Goal: Information Seeking & Learning: Learn about a topic

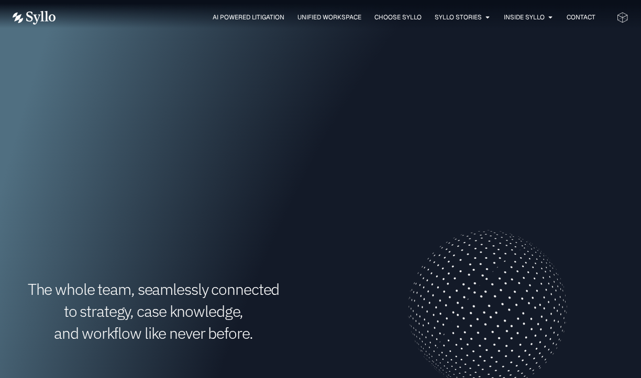
scroll to position [157, 0]
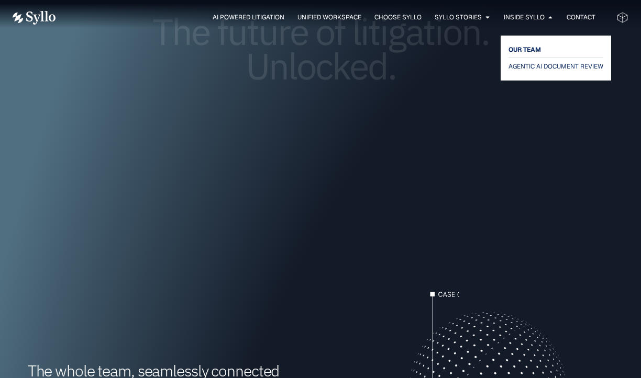
click at [527, 49] on span "OUR TEAM" at bounding box center [524, 49] width 32 height 13
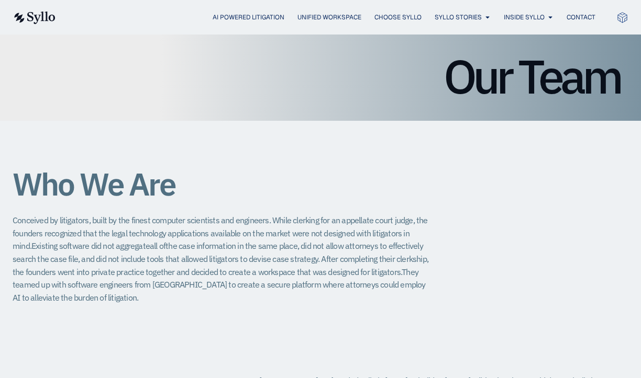
scroll to position [105, 0]
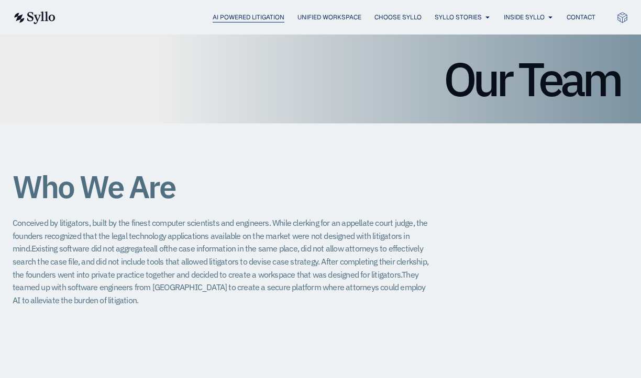
click at [221, 17] on span "AI Powered Litigation" at bounding box center [248, 17] width 72 height 9
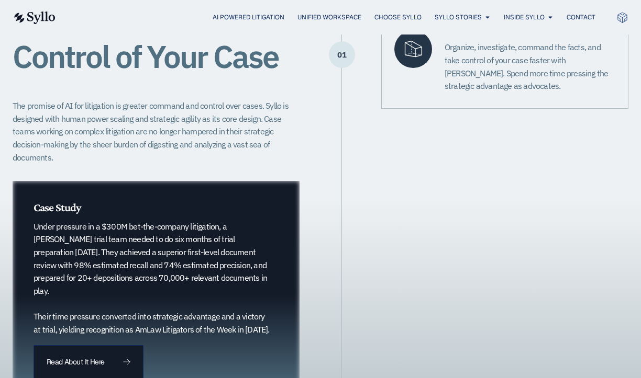
scroll to position [366, 0]
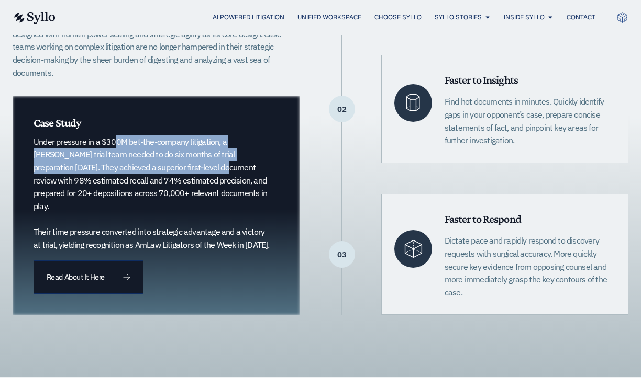
drag, startPoint x: 89, startPoint y: 143, endPoint x: 146, endPoint y: 167, distance: 61.9
click at [146, 167] on p "Under pressure in a $300M bet-the-company litigation, a [PERSON_NAME] trial tea…" at bounding box center [151, 194] width 237 height 116
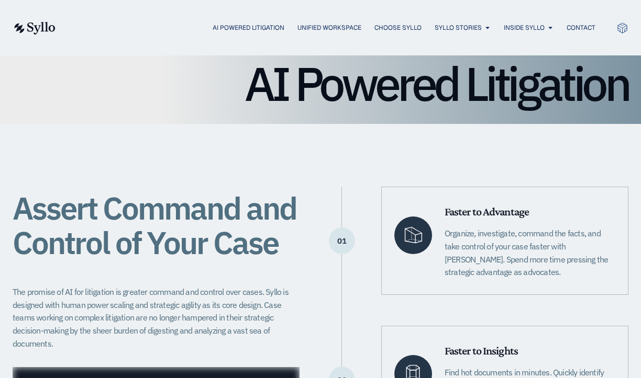
scroll to position [0, 0]
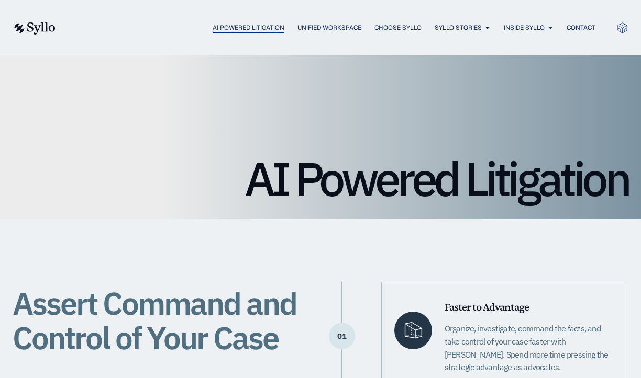
click at [229, 28] on span "AI Powered Litigation" at bounding box center [248, 27] width 72 height 9
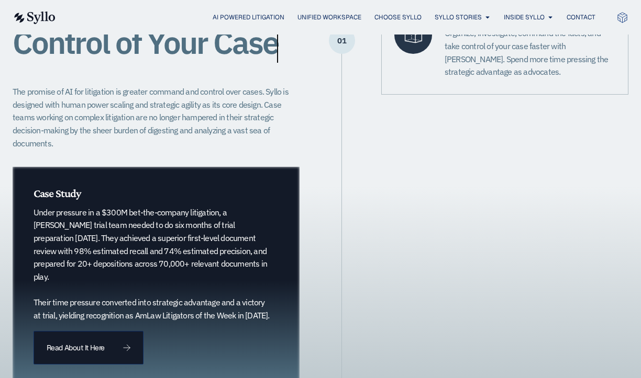
scroll to position [366, 0]
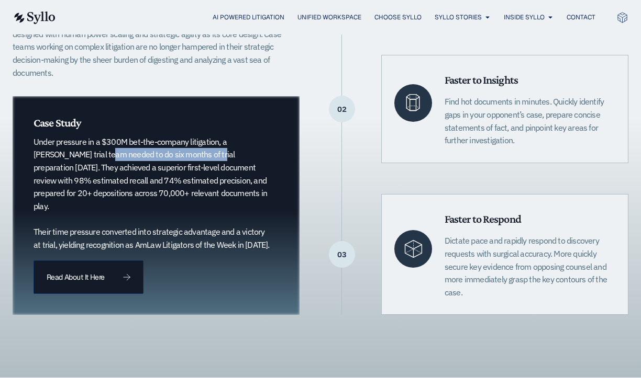
drag, startPoint x: 68, startPoint y: 153, endPoint x: 178, endPoint y: 155, distance: 110.5
click at [178, 155] on p "Under pressure in a $300M bet-the-company litigation, a [PERSON_NAME] trial tea…" at bounding box center [151, 194] width 237 height 116
click at [489, 360] on div "Assert Command and Control of Your Case The promise of AI for litigation is gre…" at bounding box center [320, 115] width 615 height 525
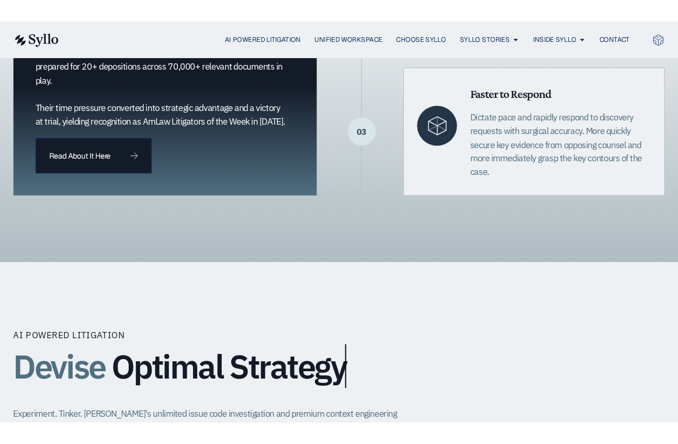
scroll to position [0, 0]
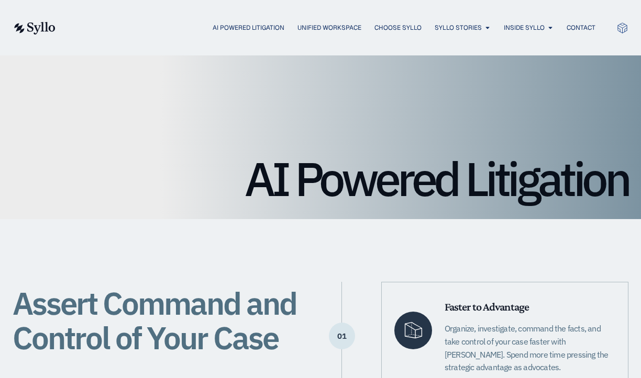
click at [499, 378] on div "Faster to Advantage Organize, investigate, command the facts, and take control …" at bounding box center [504, 336] width 247 height 108
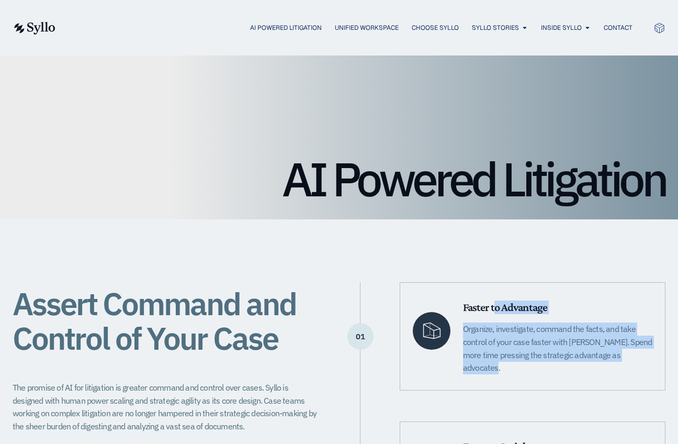
drag, startPoint x: 611, startPoint y: 358, endPoint x: 455, endPoint y: 311, distance: 163.4
click at [455, 311] on div "Faster to Advantage Organize, investigate, command the facts, and take control …" at bounding box center [533, 336] width 266 height 108
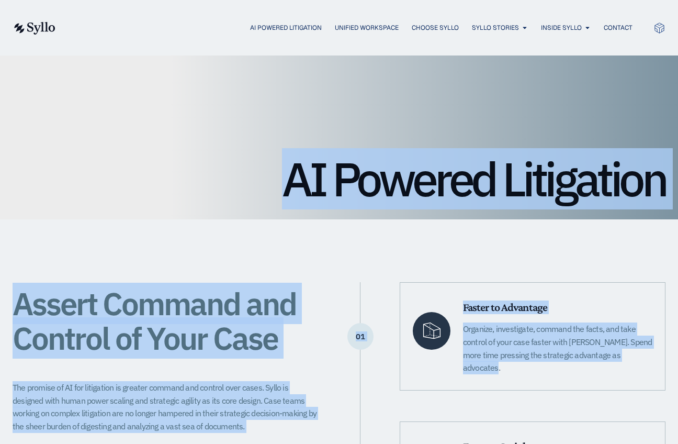
drag, startPoint x: 288, startPoint y: 167, endPoint x: 701, endPoint y: 375, distance: 462.3
click at [628, 370] on div "Faster to Advantage Organize, investigate, command the facts, and take control …" at bounding box center [533, 336] width 266 height 108
drag, startPoint x: 586, startPoint y: 353, endPoint x: 278, endPoint y: 149, distance: 368.9
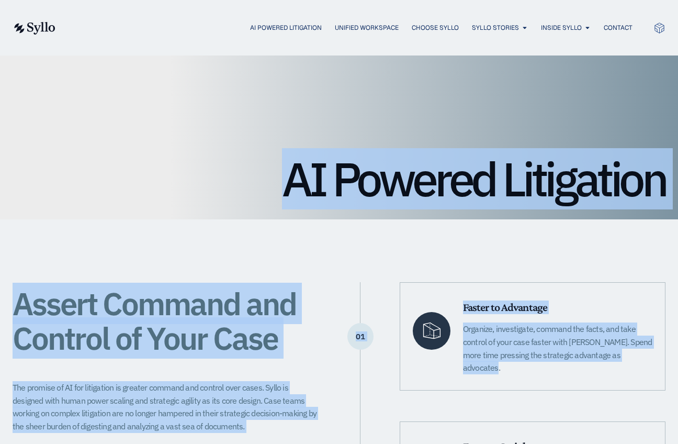
click at [278, 149] on div "AI Powered Litigation" at bounding box center [339, 137] width 678 height 164
drag, startPoint x: 249, startPoint y: 184, endPoint x: 630, endPoint y: 391, distance: 434.2
drag, startPoint x: 625, startPoint y: 366, endPoint x: 256, endPoint y: 184, distance: 411.3
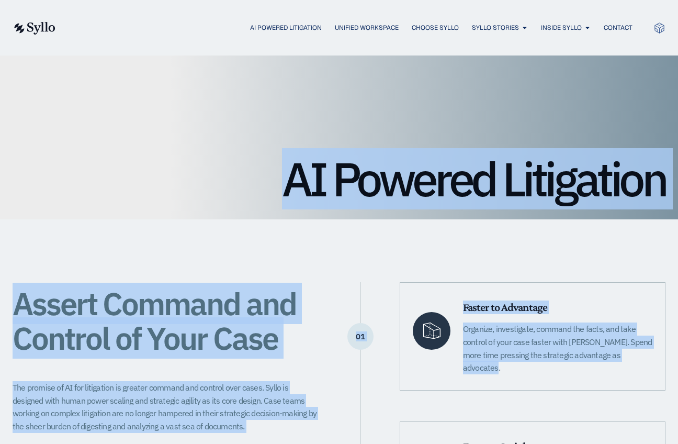
click at [256, 184] on h1 "AI Powered Litigation" at bounding box center [339, 178] width 653 height 47
drag, startPoint x: 283, startPoint y: 180, endPoint x: 637, endPoint y: 382, distance: 407.2
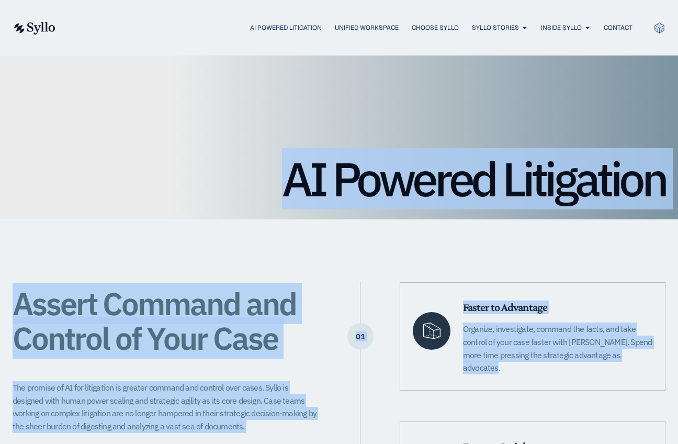
drag, startPoint x: 629, startPoint y: 366, endPoint x: 264, endPoint y: 184, distance: 407.7
click at [264, 184] on h1 "AI Powered Litigation" at bounding box center [339, 178] width 653 height 47
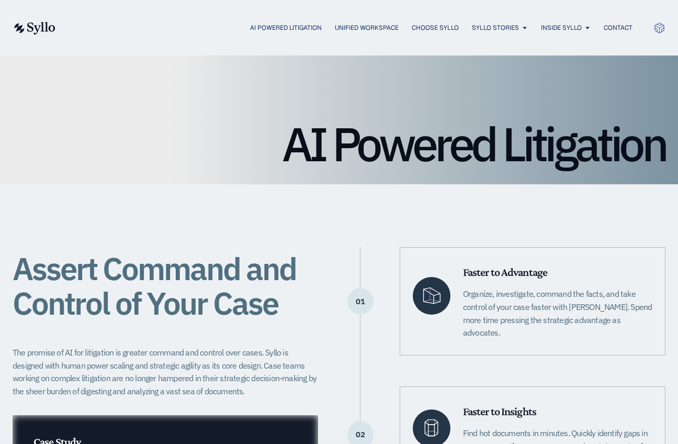
scroll to position [52, 0]
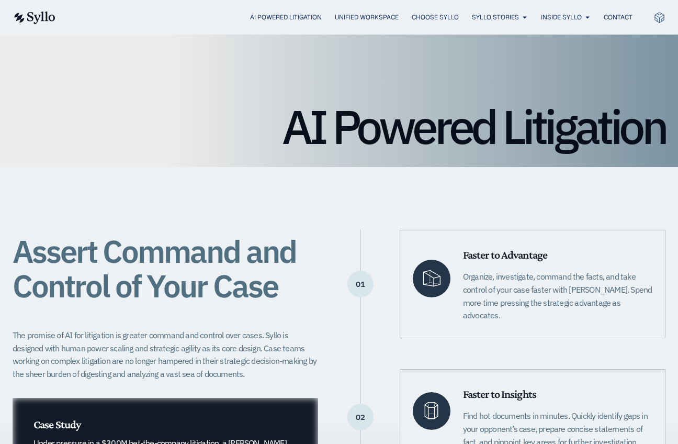
click at [395, 181] on div "Assert Command and Control of Your Case The promise of AI for litigation is gre…" at bounding box center [339, 416] width 653 height 499
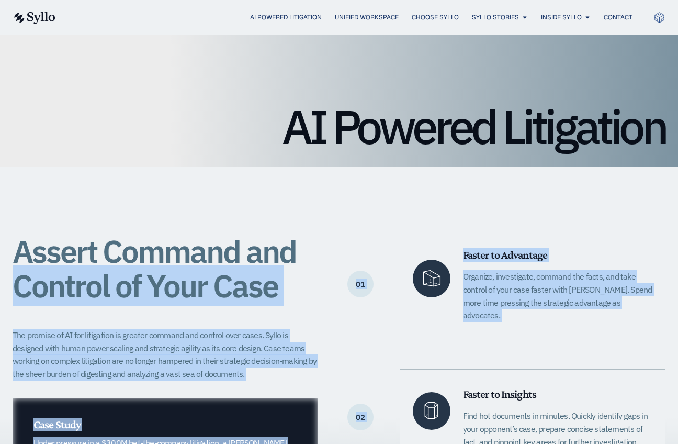
drag, startPoint x: 374, startPoint y: 354, endPoint x: 306, endPoint y: 198, distance: 170.4
click at [306, 198] on div "Assert Command and Control of Your Case The promise of AI for litigation is gre…" at bounding box center [339, 416] width 653 height 499
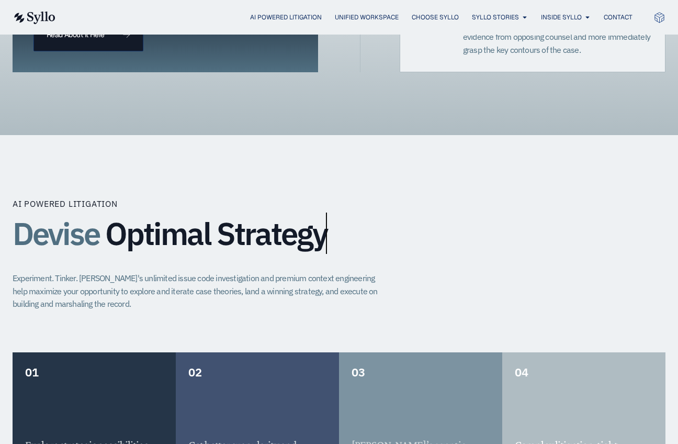
scroll to position [0, 0]
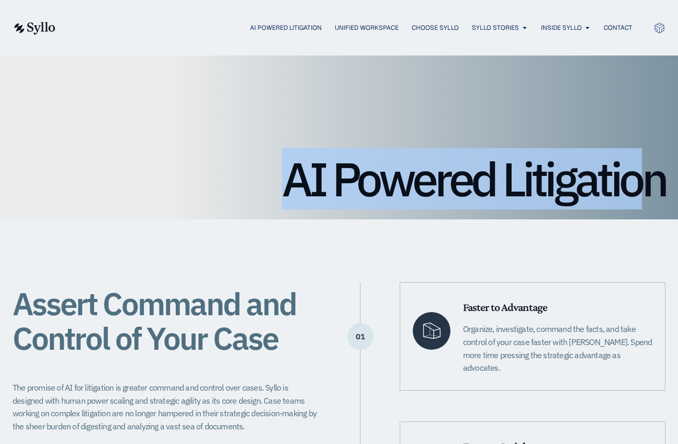
drag, startPoint x: 291, startPoint y: 192, endPoint x: 648, endPoint y: 191, distance: 357.5
click at [640, 191] on h1 "AI Powered Litigation" at bounding box center [339, 178] width 653 height 47
click at [395, 172] on h1 "AI Powered Litigation" at bounding box center [339, 178] width 653 height 47
drag, startPoint x: 293, startPoint y: 185, endPoint x: 670, endPoint y: 182, distance: 377.4
click at [640, 182] on div "AI Powered Litigation" at bounding box center [339, 137] width 678 height 164
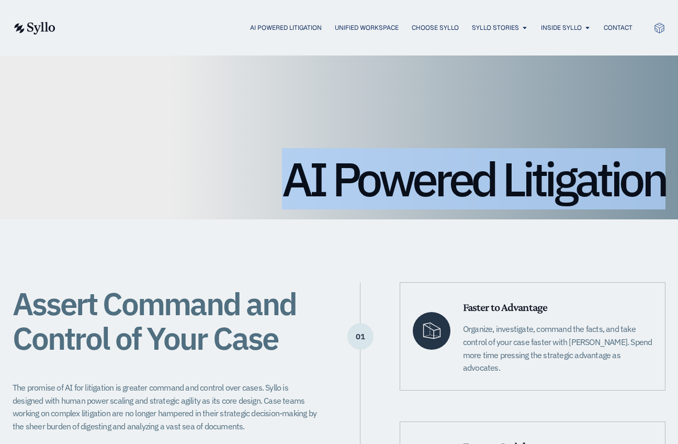
click at [640, 183] on div "AI Powered Litigation" at bounding box center [339, 137] width 678 height 164
click at [640, 183] on h1 "AI Powered Litigation" at bounding box center [339, 178] width 653 height 47
drag, startPoint x: 662, startPoint y: 183, endPoint x: 289, endPoint y: 171, distance: 373.4
click at [289, 171] on h1 "AI Powered Litigation" at bounding box center [339, 178] width 653 height 47
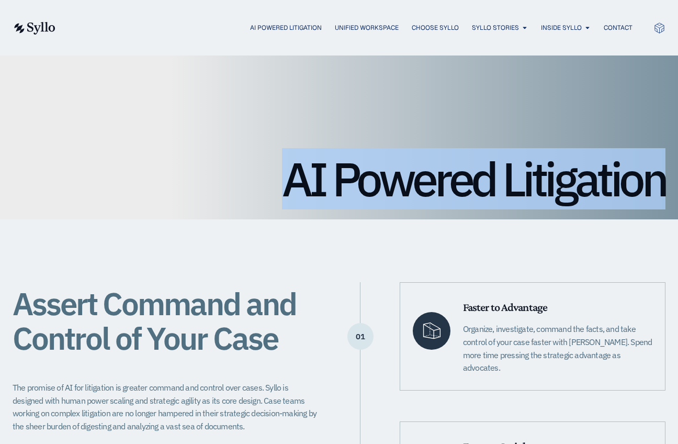
drag, startPoint x: 276, startPoint y: 173, endPoint x: 671, endPoint y: 195, distance: 395.7
click at [640, 195] on div "AI Powered Litigation" at bounding box center [339, 137] width 678 height 164
drag, startPoint x: 663, startPoint y: 195, endPoint x: 321, endPoint y: 192, distance: 341.8
click at [322, 192] on h1 "AI Powered Litigation" at bounding box center [339, 178] width 653 height 47
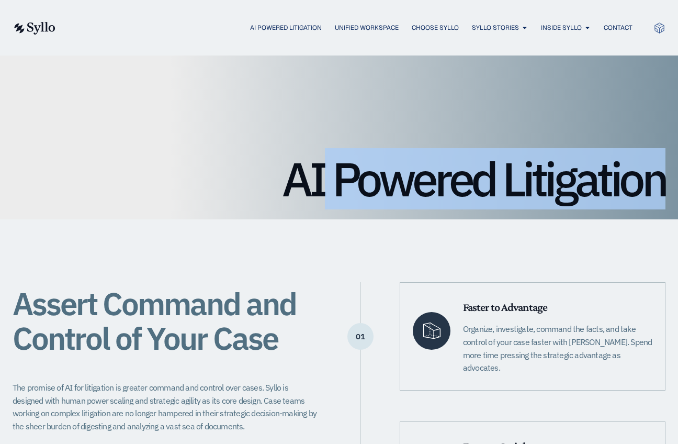
click at [321, 192] on h1 "AI Powered Litigation" at bounding box center [339, 178] width 653 height 47
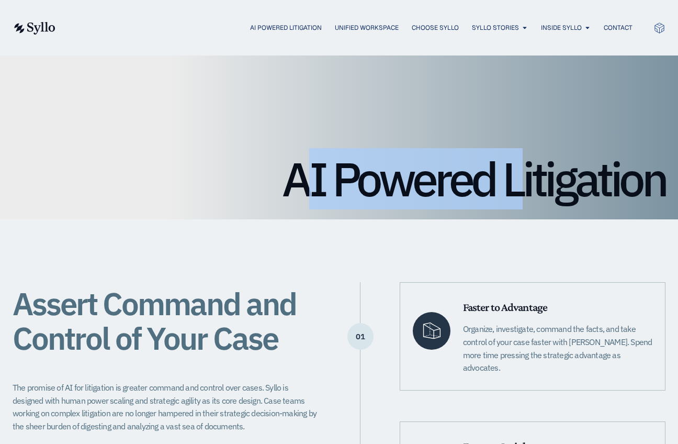
drag, startPoint x: 297, startPoint y: 191, endPoint x: 526, endPoint y: 192, distance: 229.2
click at [525, 192] on h1 "AI Powered Litigation" at bounding box center [339, 178] width 653 height 47
click at [526, 192] on h1 "AI Powered Litigation" at bounding box center [339, 178] width 653 height 47
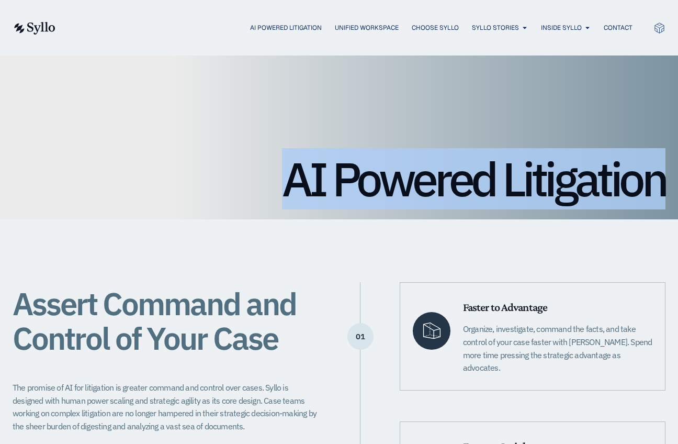
drag, startPoint x: 237, startPoint y: 160, endPoint x: 665, endPoint y: 205, distance: 429.9
click at [640, 203] on h1 "AI Powered Litigation" at bounding box center [339, 178] width 653 height 47
drag, startPoint x: 664, startPoint y: 199, endPoint x: 286, endPoint y: 200, distance: 377.9
click at [286, 200] on h1 "AI Powered Litigation" at bounding box center [339, 178] width 653 height 47
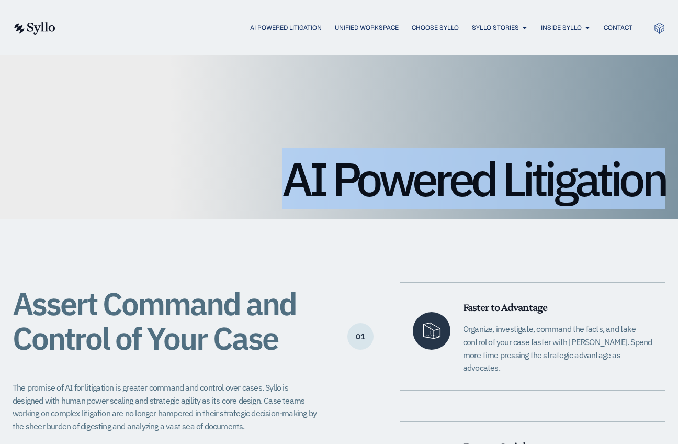
click at [286, 200] on h1 "AI Powered Litigation" at bounding box center [339, 178] width 653 height 47
drag, startPoint x: 286, startPoint y: 200, endPoint x: 607, endPoint y: 208, distance: 320.9
click at [607, 203] on h1 "AI Powered Litigation" at bounding box center [339, 178] width 653 height 47
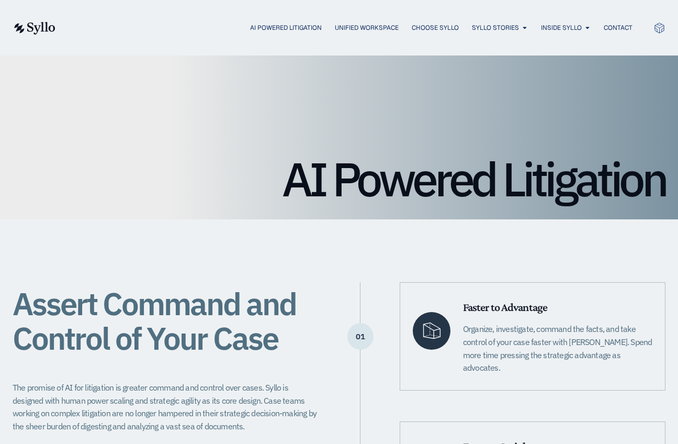
click at [592, 184] on h1 "AI Powered Litigation" at bounding box center [339, 178] width 653 height 47
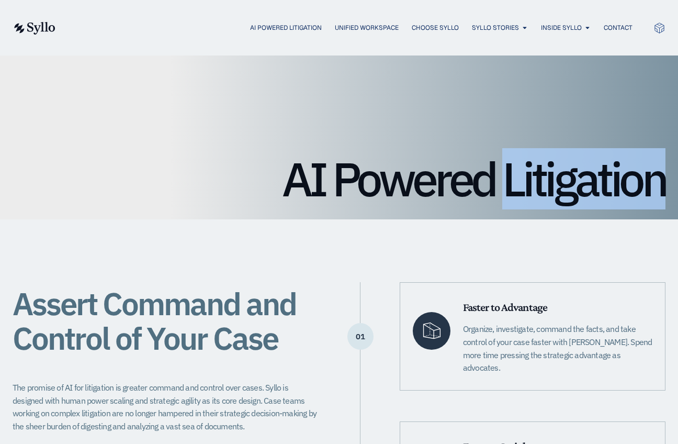
click at [592, 184] on h1 "AI Powered Litigation" at bounding box center [339, 178] width 653 height 47
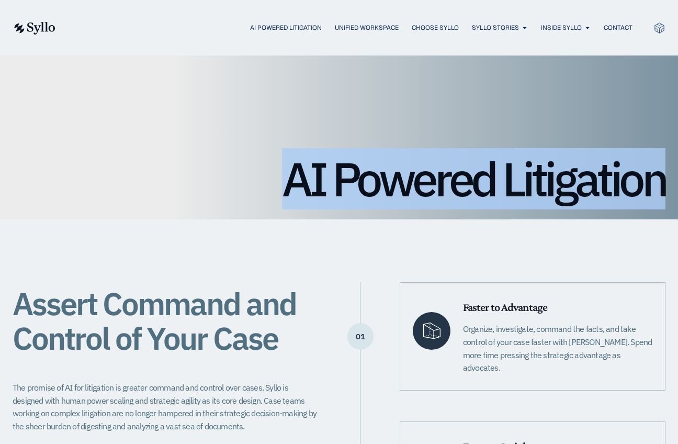
click at [592, 184] on h1 "AI Powered Litigation" at bounding box center [339, 178] width 653 height 47
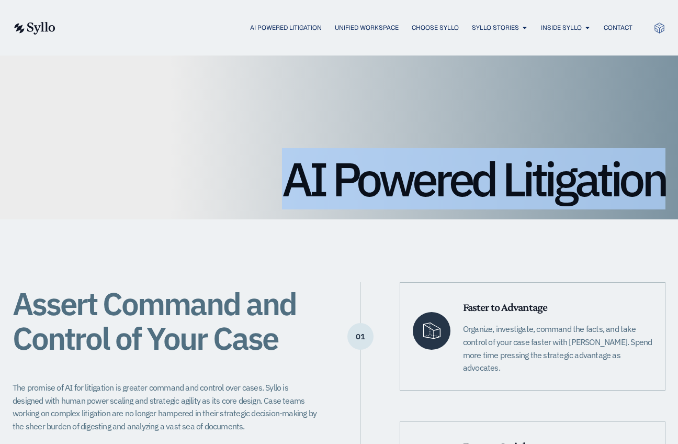
click at [512, 183] on h1 "AI Powered Litigation" at bounding box center [339, 178] width 653 height 47
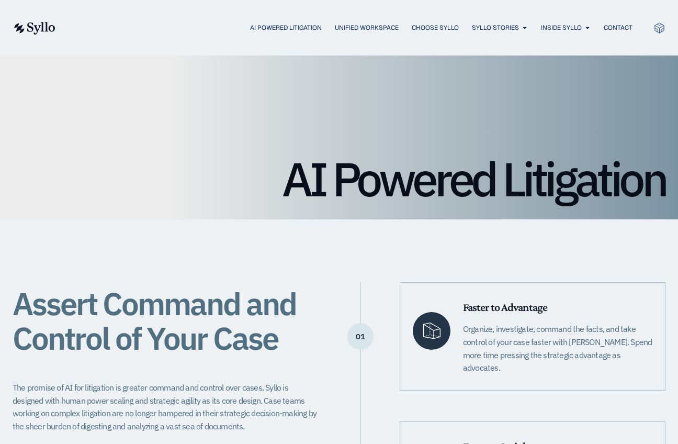
click at [385, 183] on h1 "AI Powered Litigation" at bounding box center [339, 178] width 653 height 47
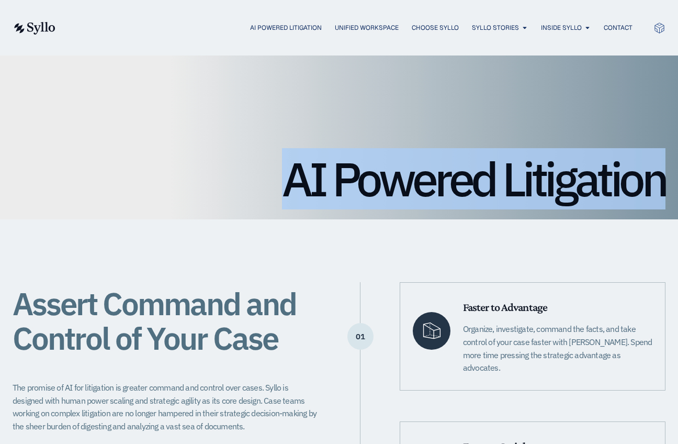
drag, startPoint x: 229, startPoint y: 187, endPoint x: 689, endPoint y: 183, distance: 459.5
click at [640, 186] on div "AI Powered Litigation" at bounding box center [339, 137] width 678 height 164
drag, startPoint x: 663, startPoint y: 183, endPoint x: 309, endPoint y: 182, distance: 353.8
click at [309, 182] on h1 "AI Powered Litigation" at bounding box center [339, 178] width 653 height 47
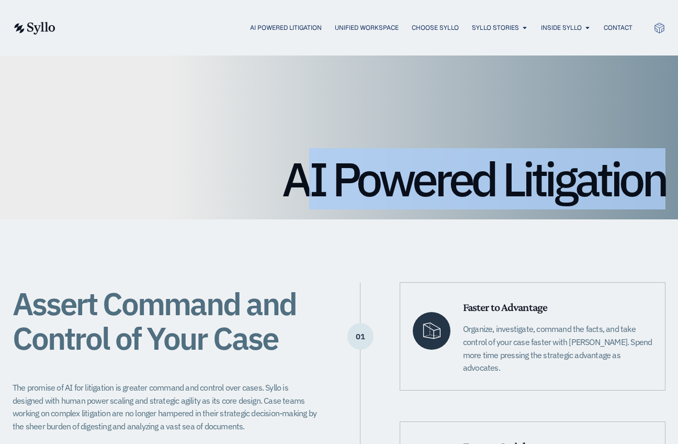
click at [309, 182] on h1 "AI Powered Litigation" at bounding box center [339, 178] width 653 height 47
drag, startPoint x: 299, startPoint y: 181, endPoint x: 646, endPoint y: 176, distance: 347.5
click at [640, 176] on h1 "AI Powered Litigation" at bounding box center [339, 178] width 653 height 47
click at [640, 177] on h1 "AI Powered Litigation" at bounding box center [339, 178] width 653 height 47
drag, startPoint x: 660, startPoint y: 180, endPoint x: 293, endPoint y: 196, distance: 367.8
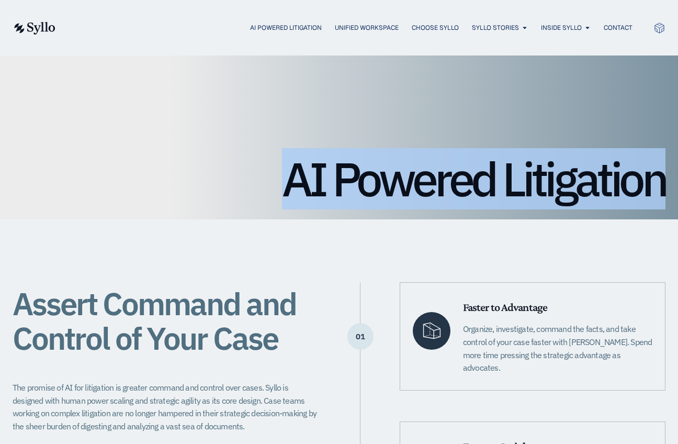
click at [293, 196] on h1 "AI Powered Litigation" at bounding box center [339, 178] width 653 height 47
drag, startPoint x: 297, startPoint y: 189, endPoint x: 670, endPoint y: 180, distance: 372.8
click at [640, 180] on div "AI Powered Litigation" at bounding box center [339, 137] width 678 height 164
click at [640, 182] on h1 "AI Powered Litigation" at bounding box center [339, 178] width 653 height 47
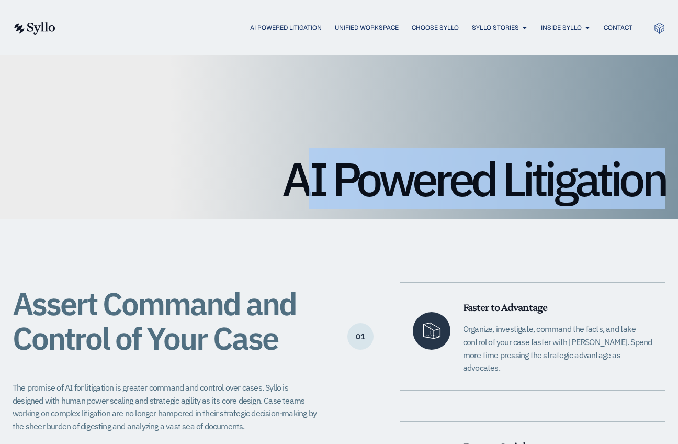
click at [640, 182] on h1 "AI Powered Litigation" at bounding box center [339, 178] width 653 height 47
click at [640, 183] on h1 "AI Powered Litigation" at bounding box center [339, 178] width 653 height 47
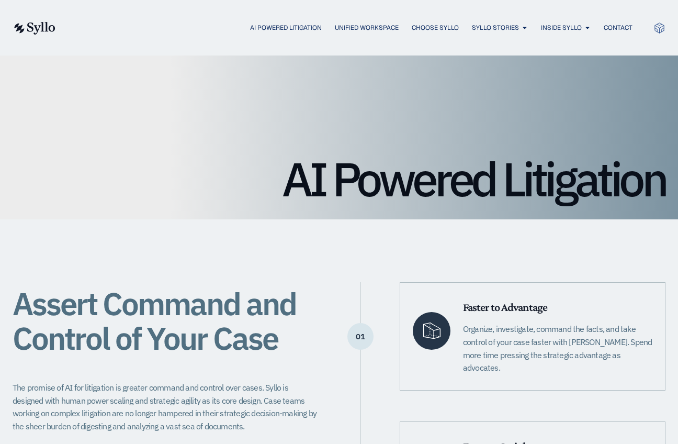
click at [640, 186] on h1 "AI Powered Litigation" at bounding box center [339, 178] width 653 height 47
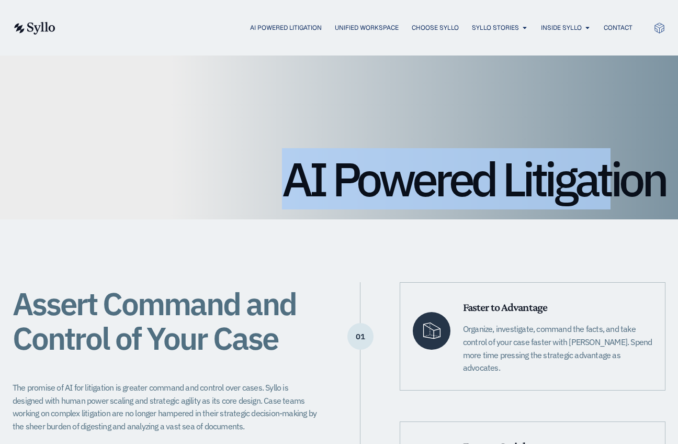
drag, startPoint x: 404, startPoint y: 186, endPoint x: 279, endPoint y: 190, distance: 124.1
click at [279, 190] on h1 "AI Powered Litigation" at bounding box center [339, 178] width 653 height 47
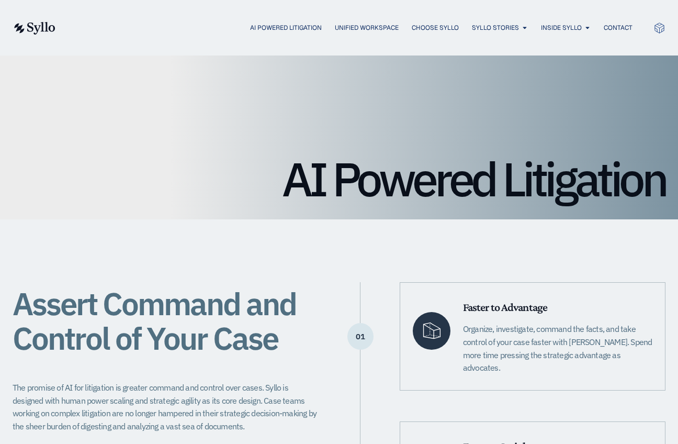
click at [284, 187] on h1 "AI Powered Litigation" at bounding box center [339, 178] width 653 height 47
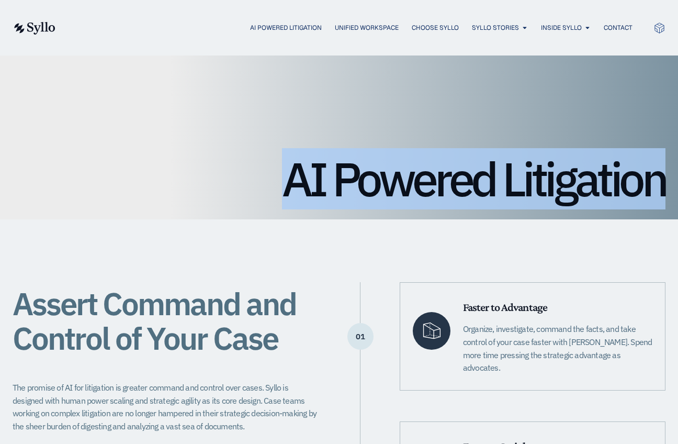
drag, startPoint x: 287, startPoint y: 184, endPoint x: 665, endPoint y: 187, distance: 377.9
click at [640, 187] on h1 "AI Powered Litigation" at bounding box center [339, 178] width 653 height 47
drag, startPoint x: 661, startPoint y: 187, endPoint x: 293, endPoint y: 191, distance: 367.4
click at [293, 191] on h1 "AI Powered Litigation" at bounding box center [339, 178] width 653 height 47
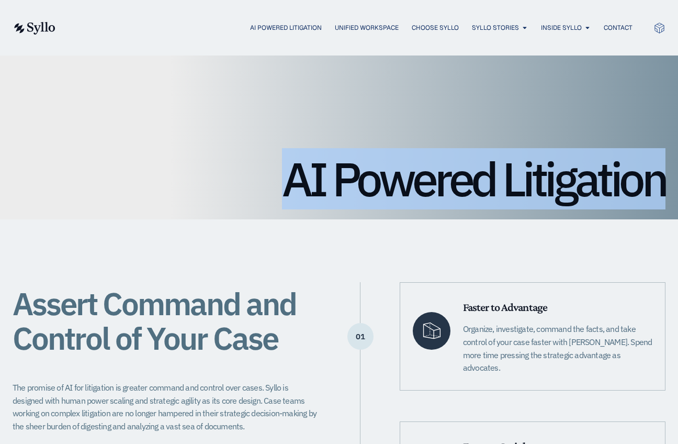
click at [293, 191] on h1 "AI Powered Litigation" at bounding box center [339, 178] width 653 height 47
drag, startPoint x: 292, startPoint y: 189, endPoint x: 649, endPoint y: 186, distance: 357.0
click at [640, 186] on h1 "AI Powered Litigation" at bounding box center [339, 178] width 653 height 47
click at [617, 188] on h1 "AI Powered Litigation" at bounding box center [339, 178] width 653 height 47
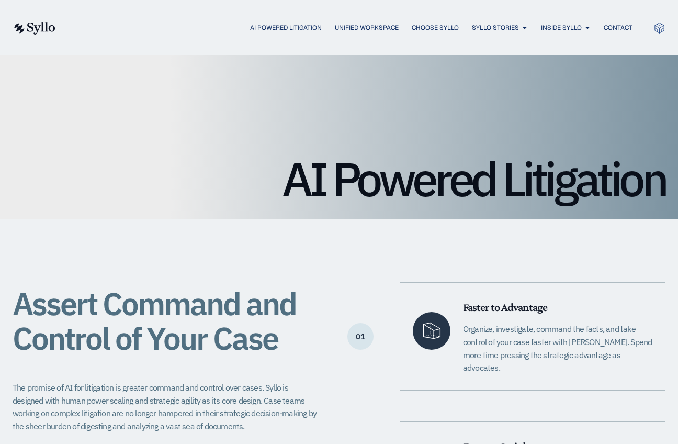
click at [640, 186] on h1 "AI Powered Litigation" at bounding box center [339, 178] width 653 height 47
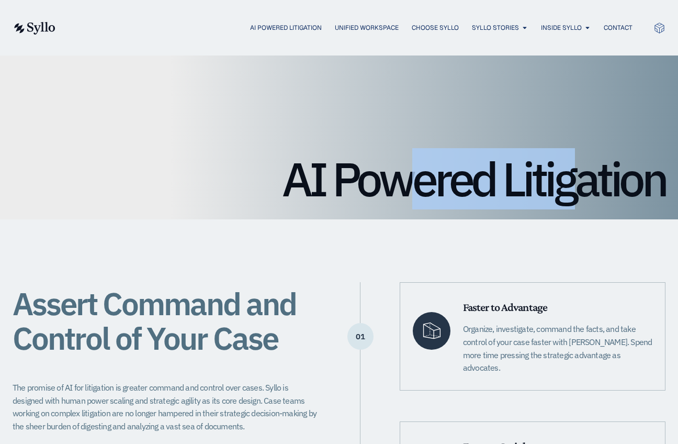
drag, startPoint x: 575, startPoint y: 186, endPoint x: 340, endPoint y: 186, distance: 235.0
click at [371, 185] on h1 "AI Powered Litigation" at bounding box center [339, 178] width 653 height 47
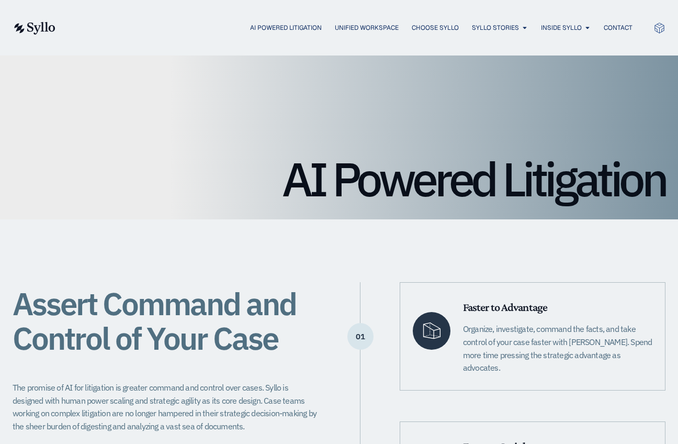
click at [340, 186] on h1 "AI Powered Litigation" at bounding box center [339, 178] width 653 height 47
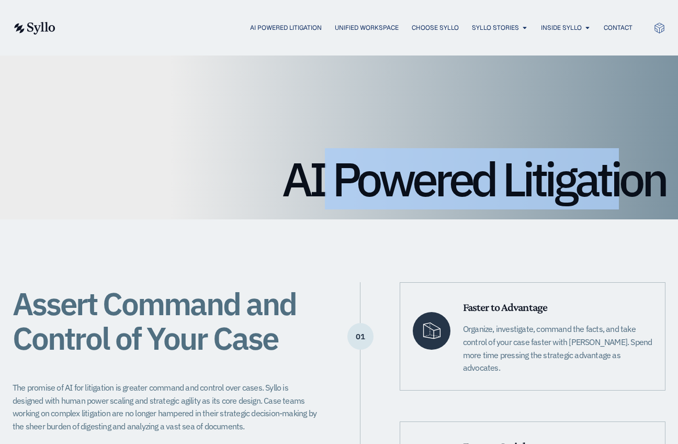
drag, startPoint x: 321, startPoint y: 185, endPoint x: 617, endPoint y: 172, distance: 296.5
click at [617, 172] on h1 "AI Powered Litigation" at bounding box center [339, 178] width 653 height 47
click at [434, 180] on h1 "AI Powered Litigation" at bounding box center [339, 178] width 653 height 47
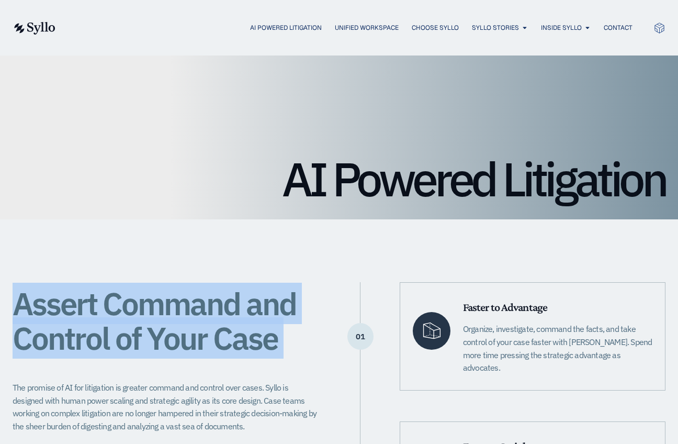
drag, startPoint x: 14, startPoint y: 295, endPoint x: 291, endPoint y: 347, distance: 281.7
click at [291, 347] on h1 "Assert Command and Control of Your Case" at bounding box center [166, 320] width 306 height 69
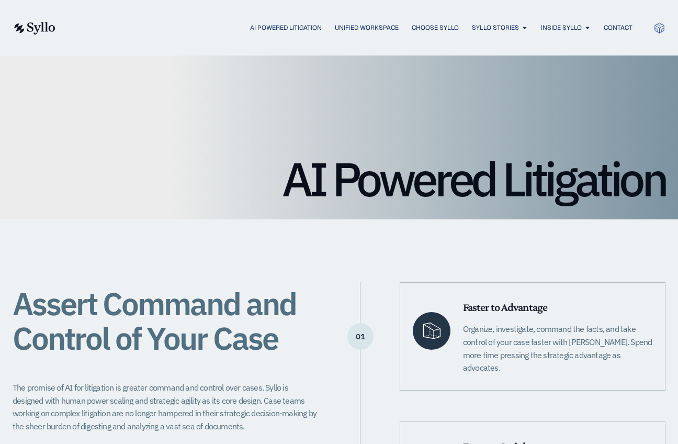
click at [291, 347] on h1 "Assert Command and Control of Your Case" at bounding box center [166, 320] width 306 height 69
click at [246, 337] on span "Assert Command and Control of Your Case" at bounding box center [155, 321] width 284 height 76
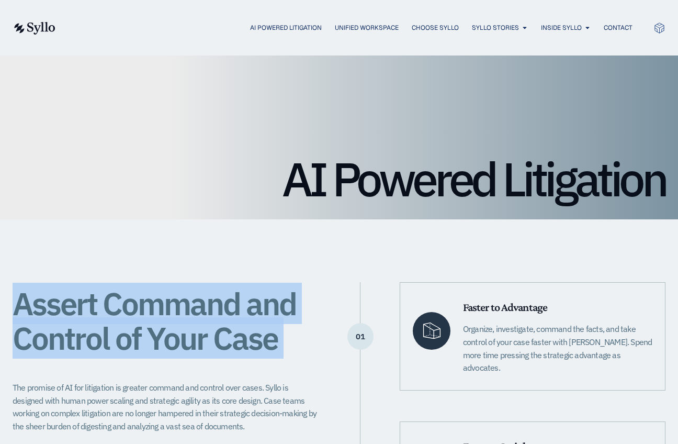
click at [246, 337] on span "Assert Command and Control of Your Case" at bounding box center [155, 321] width 284 height 76
